Goal: Information Seeking & Learning: Learn about a topic

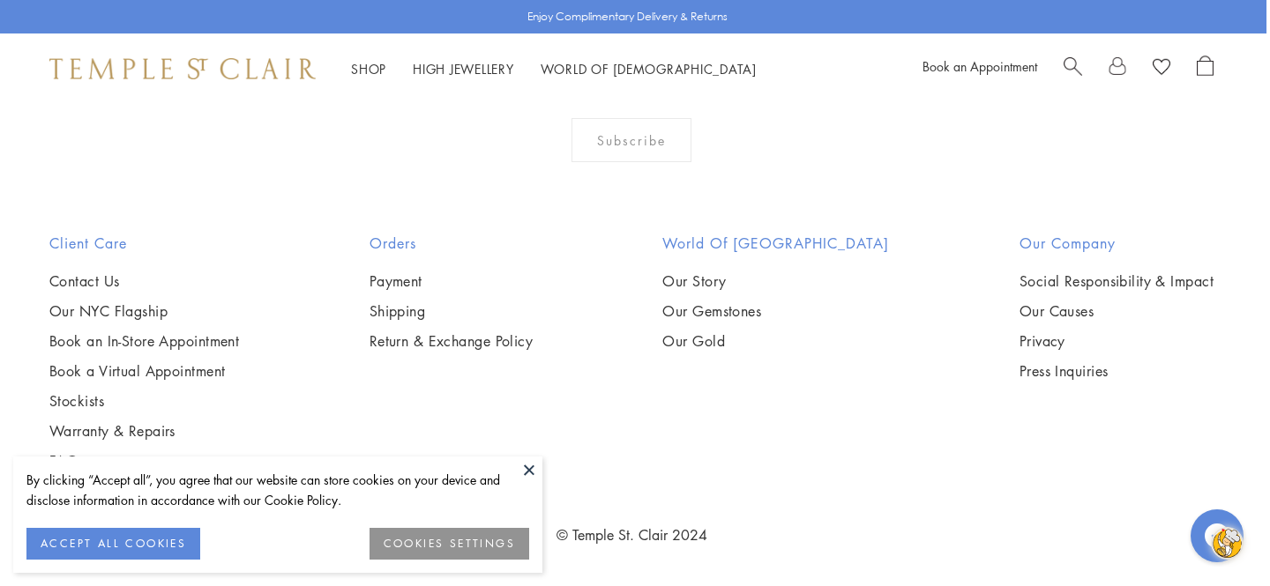
scroll to position [8555, 4]
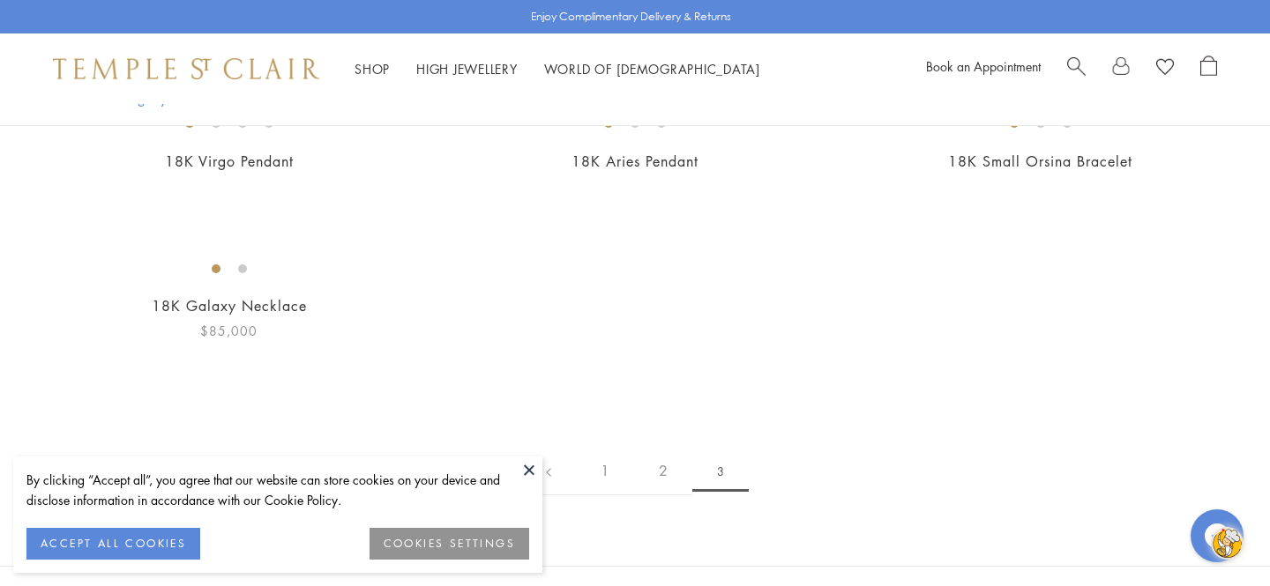
scroll to position [450, 0]
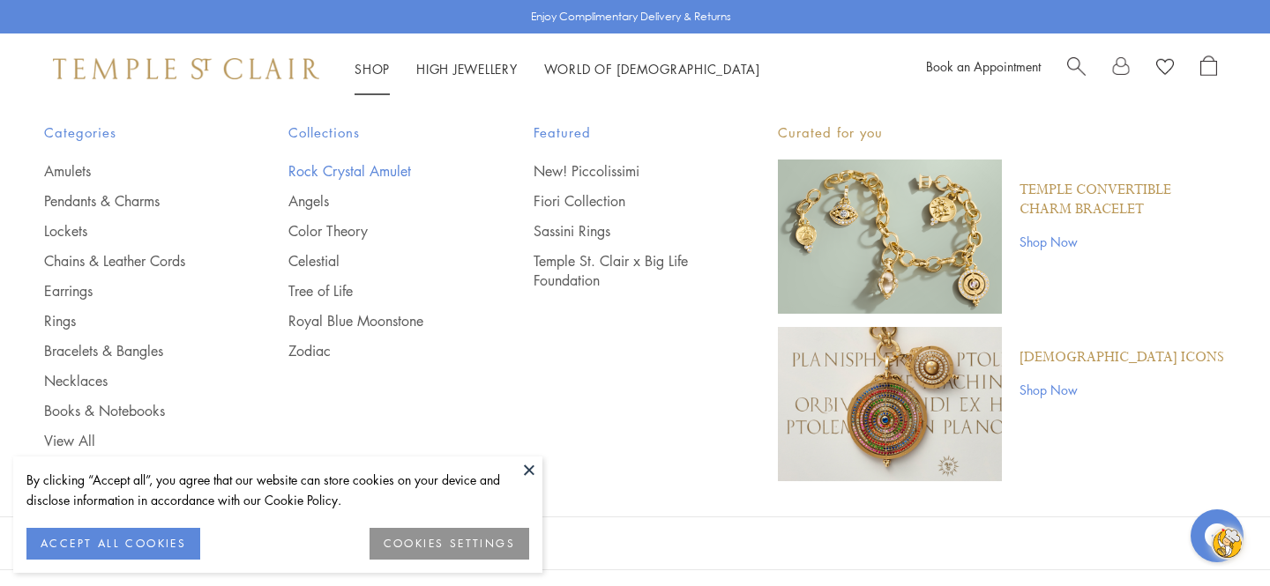
click at [369, 168] on link "Rock Crystal Amulet" at bounding box center [375, 170] width 174 height 19
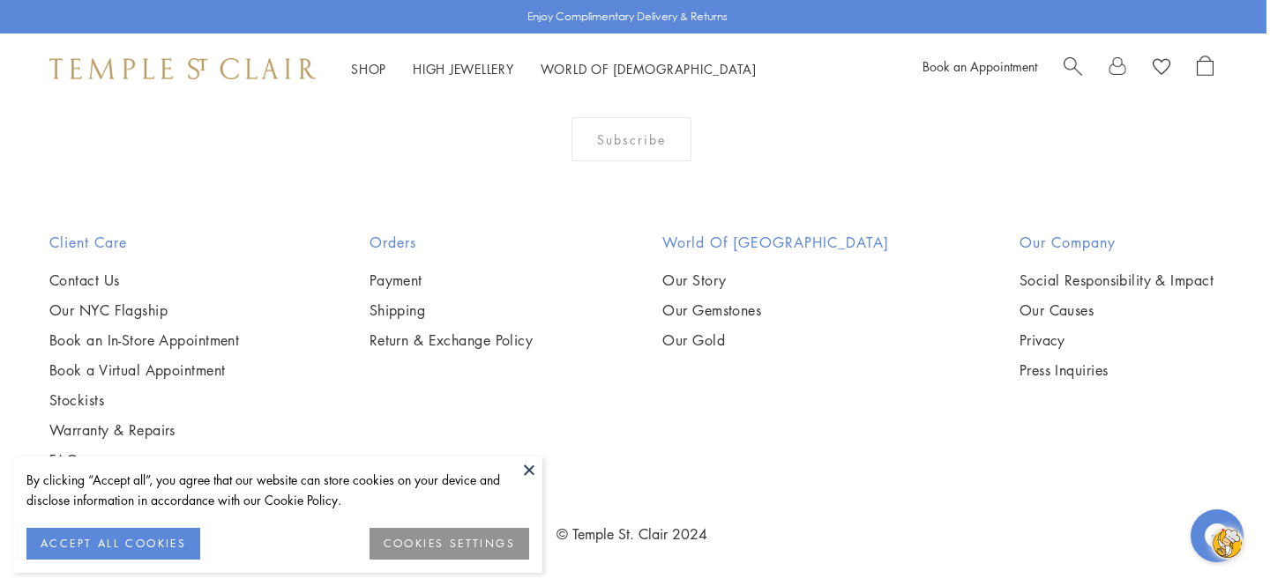
scroll to position [11795, 4]
click at [0, 0] on img at bounding box center [0, 0] width 0 height 0
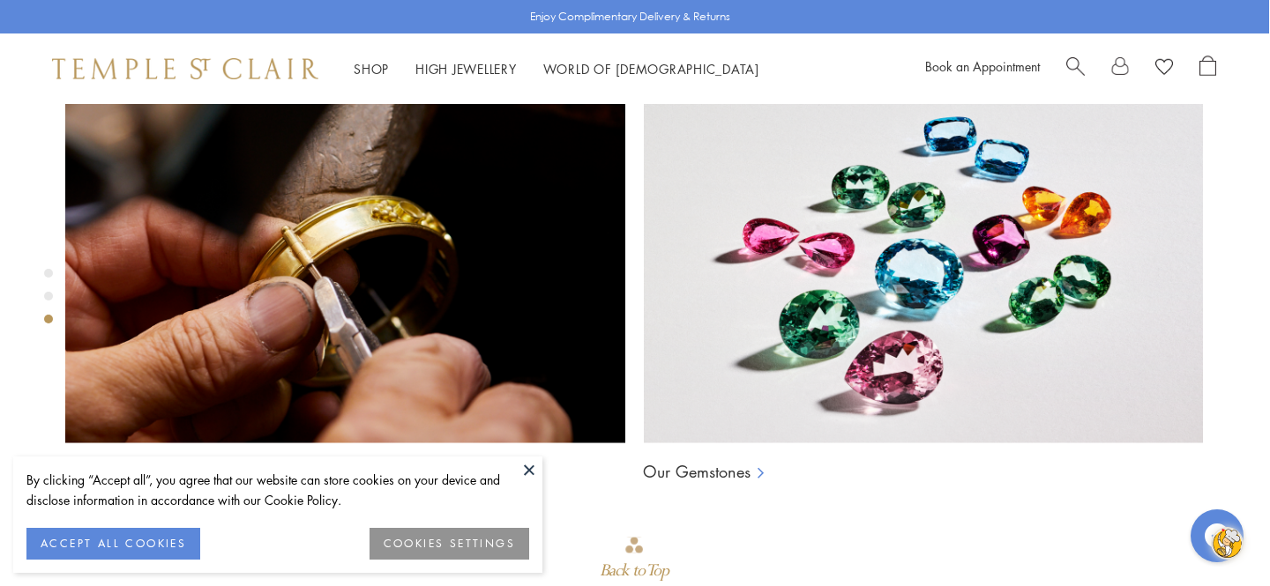
scroll to position [1249, 1]
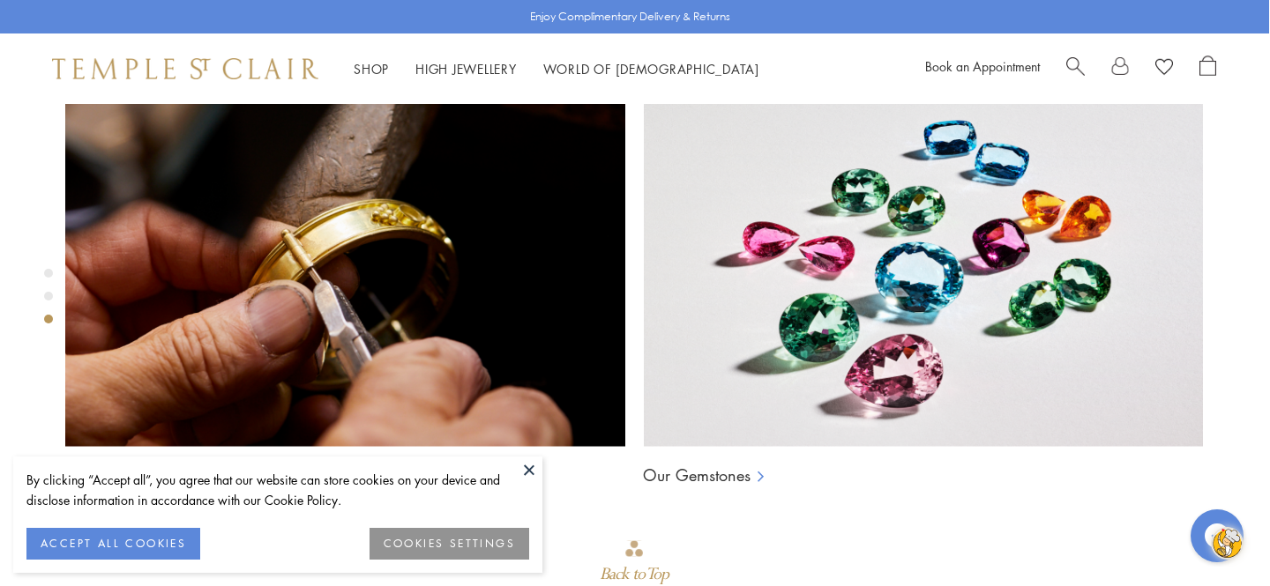
click at [434, 335] on img at bounding box center [422, 451] width 617 height 617
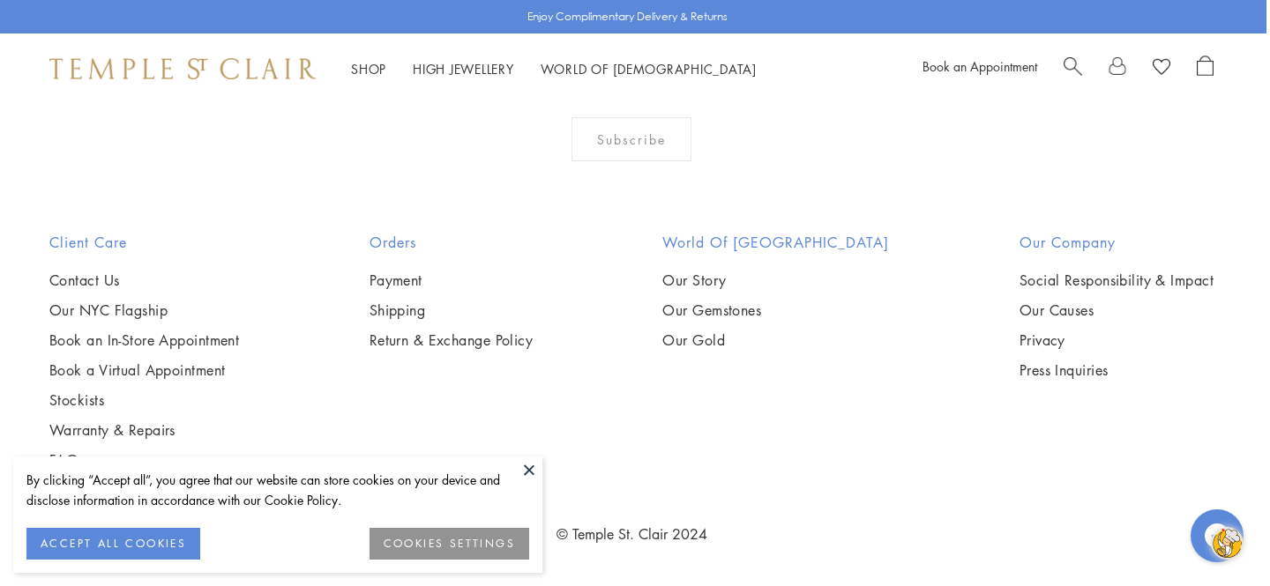
click at [1070, 64] on span "Search" at bounding box center [1072, 65] width 19 height 19
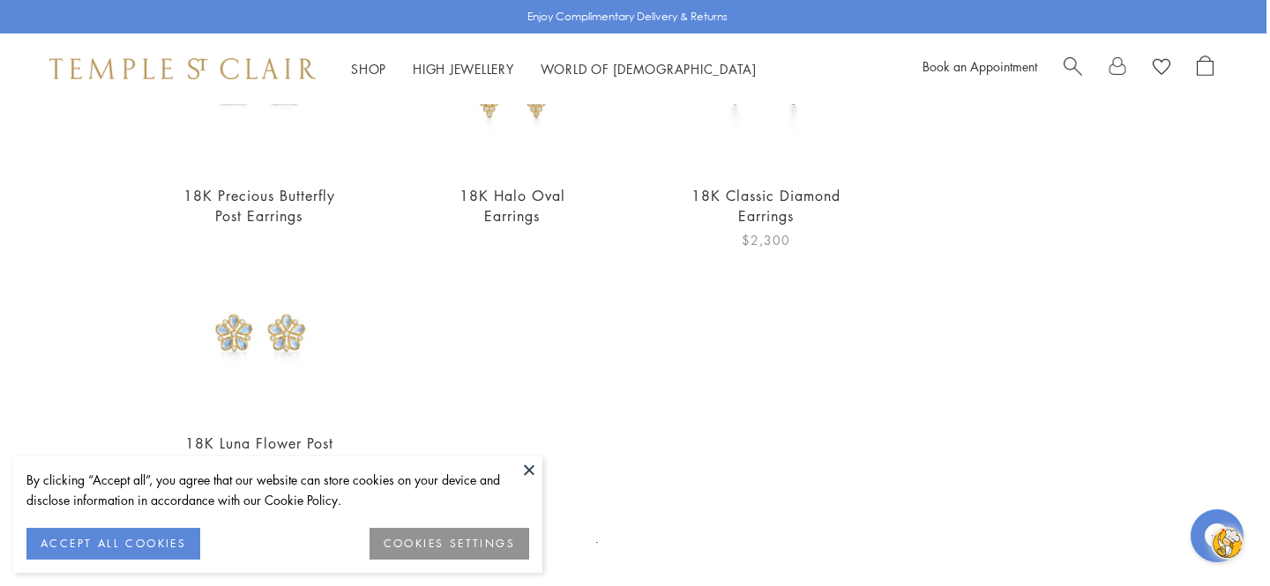
scroll to position [788, 0]
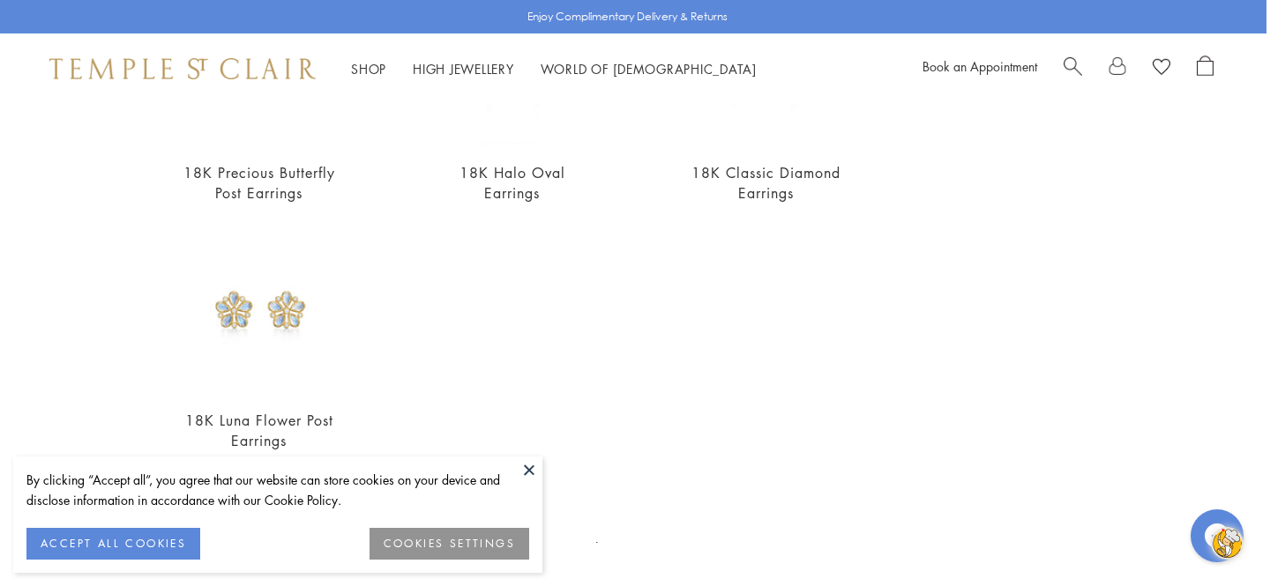
type input "**********"
click at [529, 467] on button at bounding box center [529, 470] width 26 height 26
